Goal: Task Accomplishment & Management: Use online tool/utility

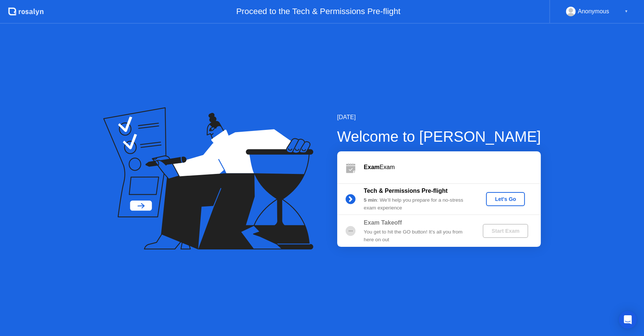
click at [503, 200] on div "Let's Go" at bounding box center [505, 199] width 33 height 6
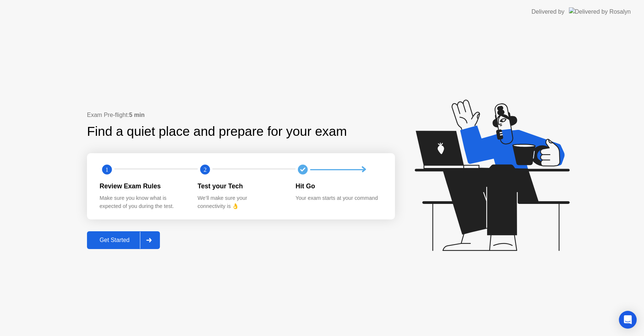
click at [103, 245] on button "Get Started" at bounding box center [123, 240] width 73 height 18
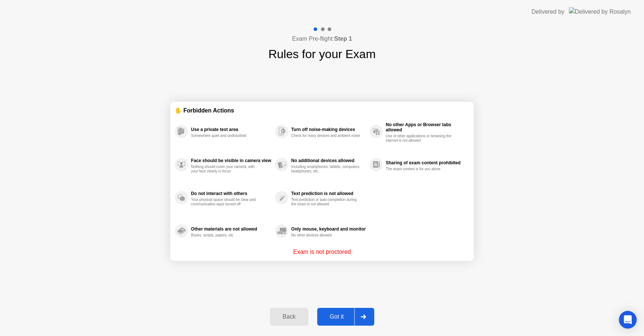
click at [320, 314] on div "Got it" at bounding box center [336, 316] width 35 height 7
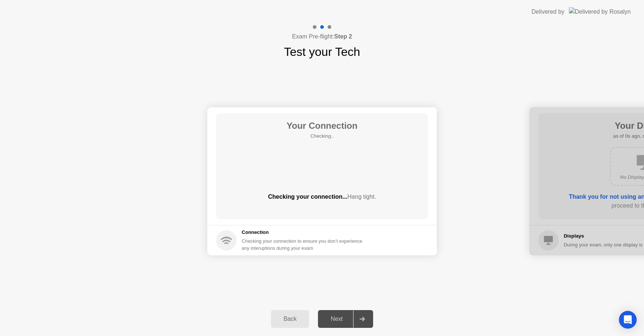
click at [327, 316] on div "Next" at bounding box center [336, 319] width 33 height 7
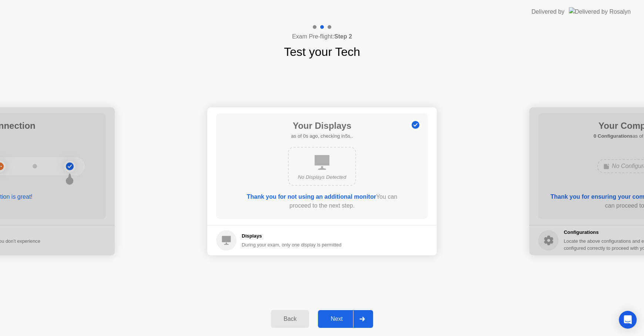
click at [327, 316] on div "Next" at bounding box center [336, 319] width 33 height 7
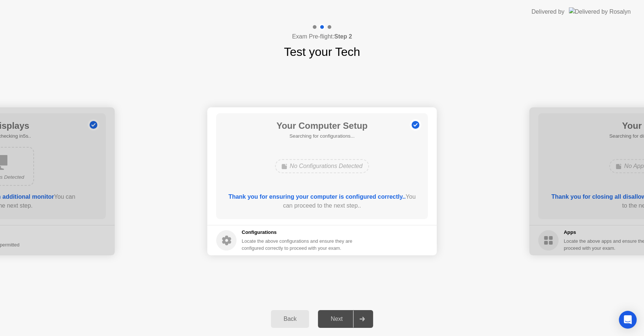
click at [327, 316] on div "Next" at bounding box center [336, 319] width 33 height 7
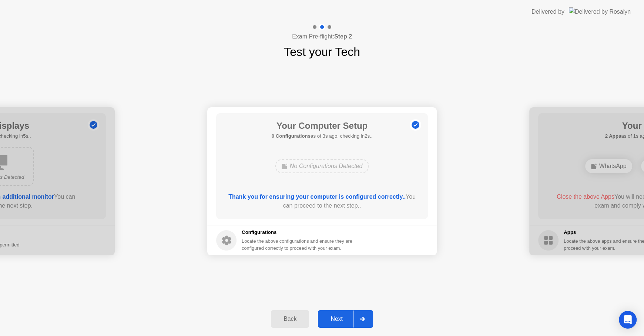
click at [330, 320] on div "Next" at bounding box center [336, 319] width 33 height 7
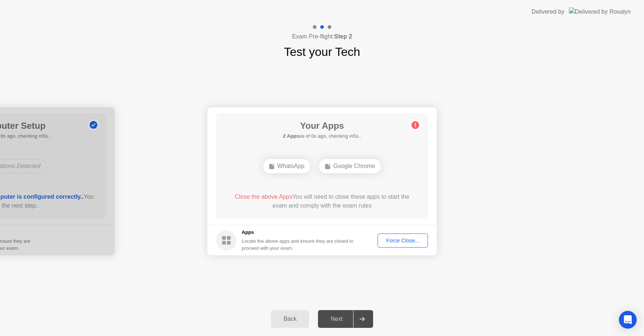
click at [398, 245] on button "Force Close..." at bounding box center [402, 240] width 50 height 14
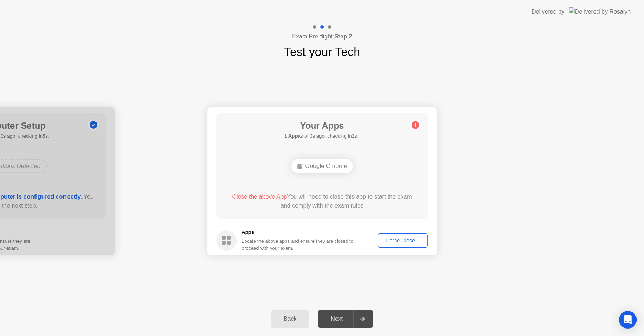
click at [397, 240] on div "Force Close..." at bounding box center [402, 240] width 45 height 6
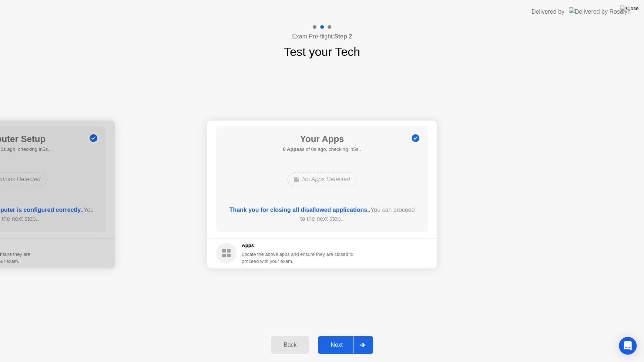
click at [338, 335] on div "Next" at bounding box center [336, 345] width 33 height 7
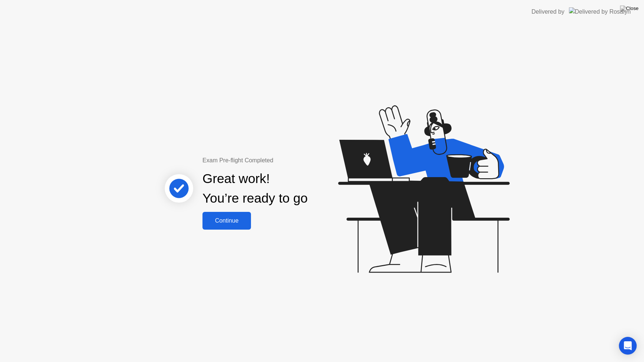
click at [233, 220] on div "Continue" at bounding box center [227, 220] width 44 height 7
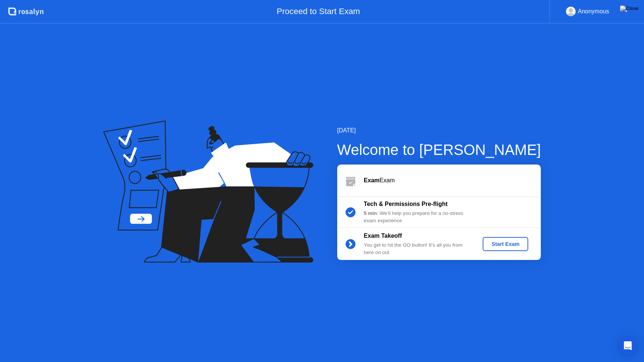
click at [496, 246] on div "Start Exam" at bounding box center [505, 244] width 40 height 6
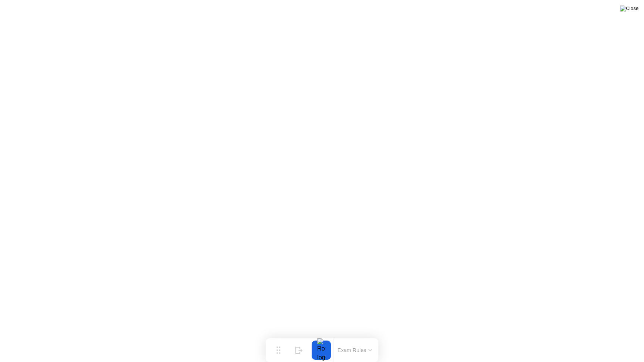
click at [632, 11] on img at bounding box center [629, 9] width 18 height 6
click at [561, 335] on div "End Proctoring Session" at bounding box center [583, 341] width 82 height 7
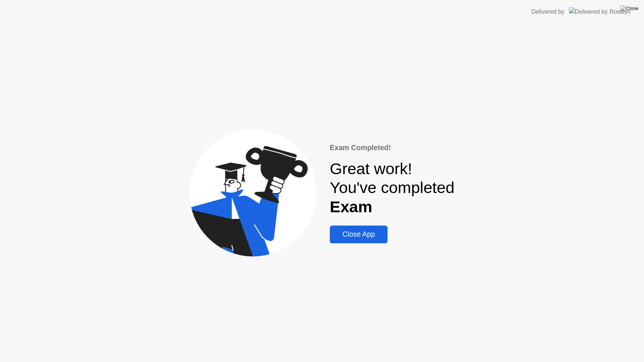
click at [370, 237] on div "Close App" at bounding box center [358, 234] width 53 height 9
